Goal: Task Accomplishment & Management: Complete application form

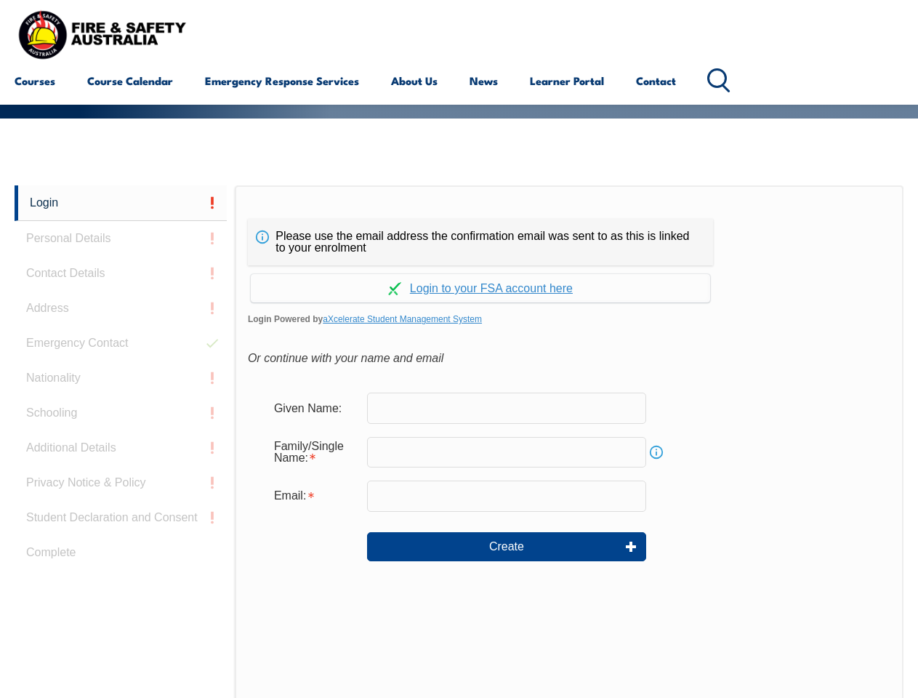
click at [459, 222] on div "Please use the email address the confirmation email was sent to as this is link…" at bounding box center [480, 242] width 465 height 47
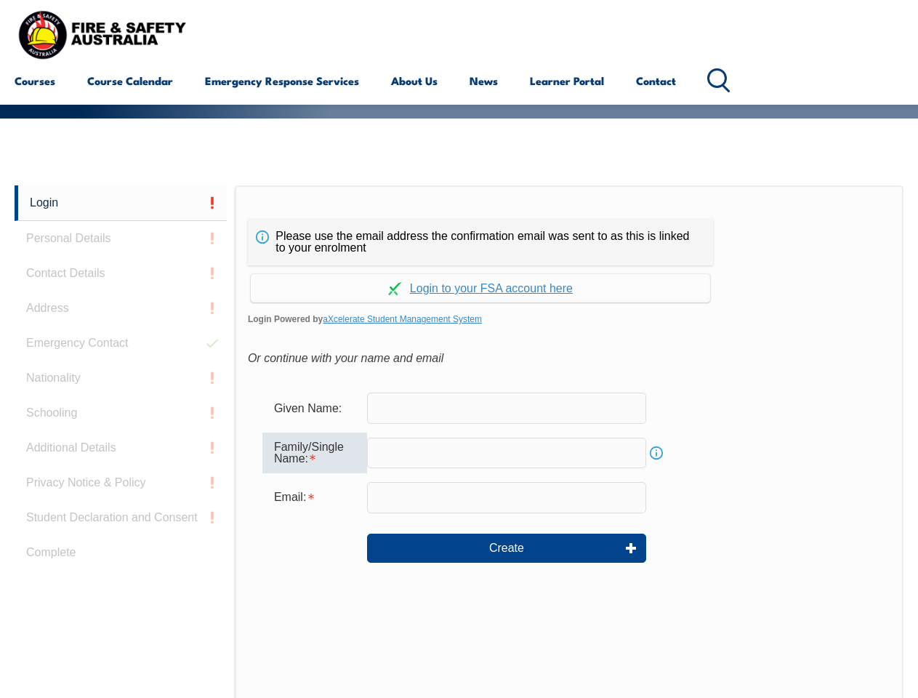
click at [459, 441] on input "text" at bounding box center [506, 452] width 279 height 31
click at [121, 203] on link "Login" at bounding box center [121, 203] width 212 height 36
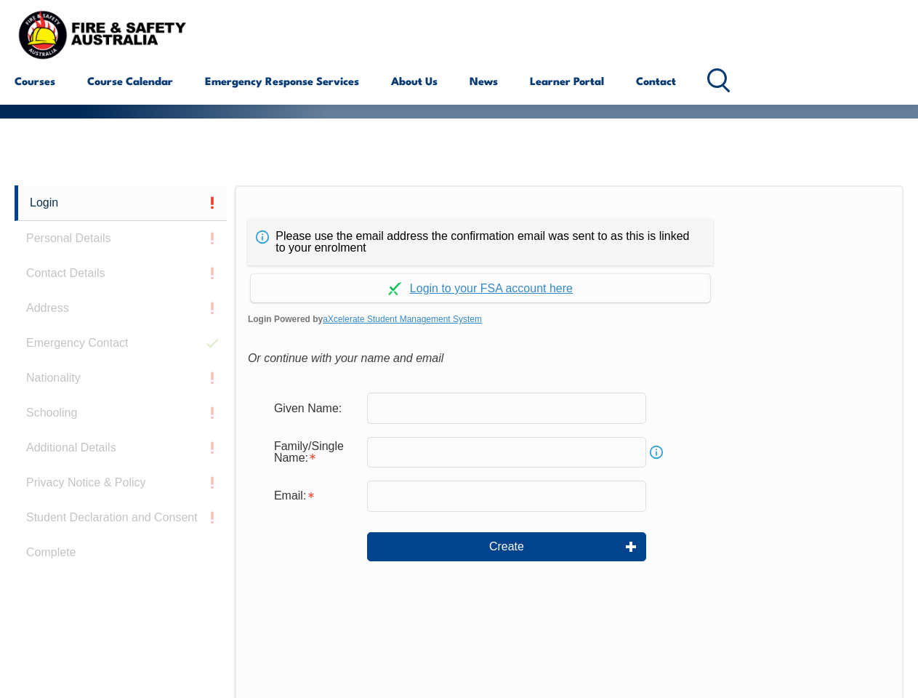
click at [121, 238] on div "Login Personal Details Contact Details Address Emergency Contact Nationality Sc…" at bounding box center [125, 548] width 220 height 726
click at [121, 273] on div "Login Personal Details Contact Details Address Emergency Contact Nationality Sc…" at bounding box center [125, 548] width 220 height 726
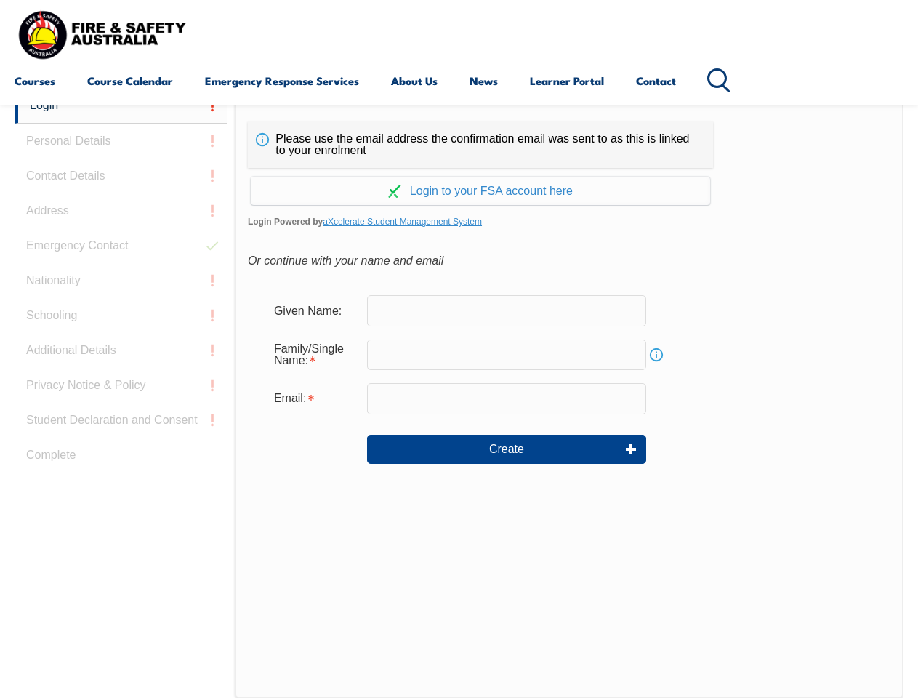
click at [121, 308] on div "Login Personal Details Contact Details Address Emergency Contact Nationality Sc…" at bounding box center [125, 451] width 220 height 726
click at [121, 343] on div "Login Personal Details Contact Details Address Emergency Contact Nationality Sc…" at bounding box center [125, 451] width 220 height 726
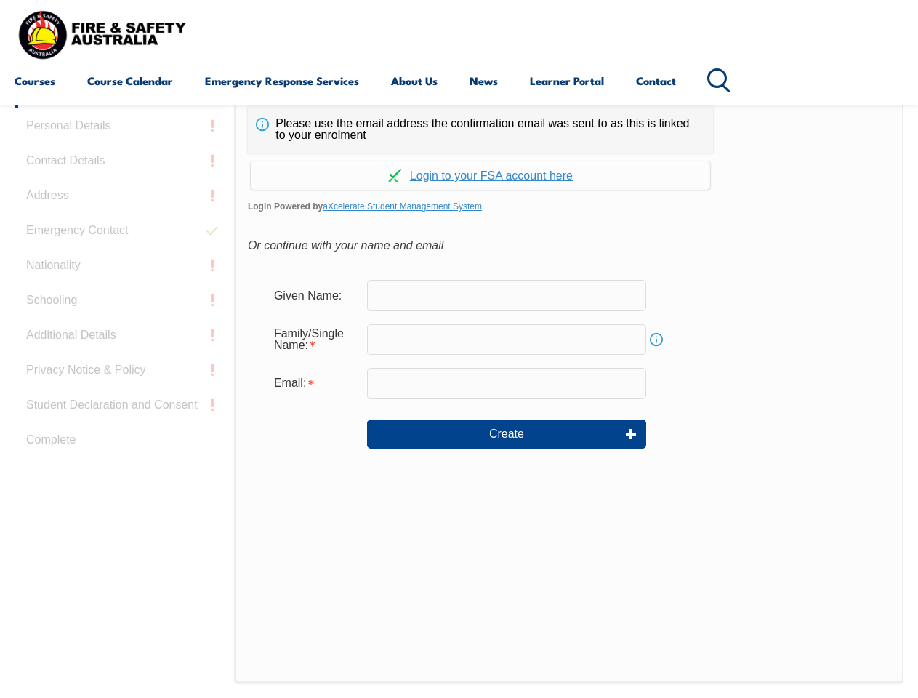
click at [121, 378] on div "Login Personal Details Contact Details Address Emergency Contact Nationality Sc…" at bounding box center [125, 436] width 220 height 726
click at [121, 413] on div "Login Personal Details Contact Details Address Emergency Contact Nationality Sc…" at bounding box center [125, 436] width 220 height 726
click at [121, 448] on div "Login Personal Details Contact Details Address Emergency Contact Nationality Sc…" at bounding box center [125, 436] width 220 height 726
